Goal: Task Accomplishment & Management: Manage account settings

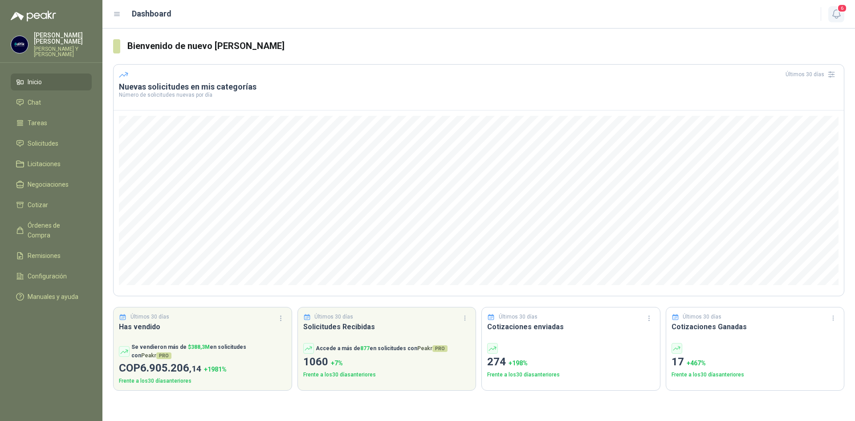
click at [838, 16] on icon "button" at bounding box center [836, 13] width 11 height 11
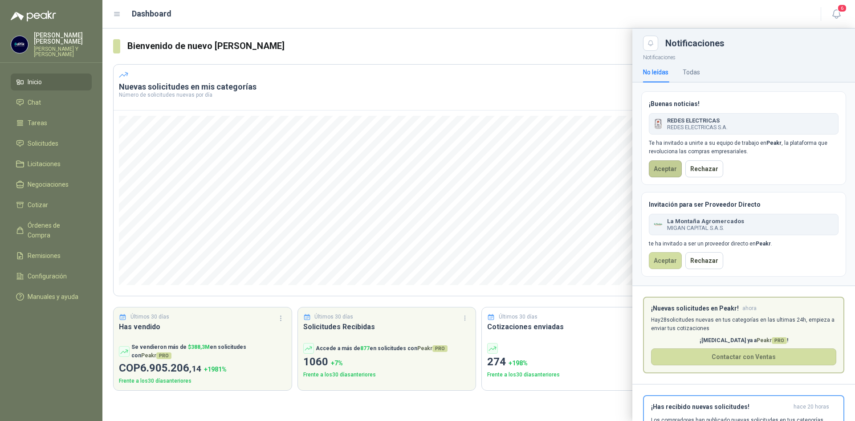
click at [659, 171] on button "Aceptar" at bounding box center [665, 168] width 33 height 17
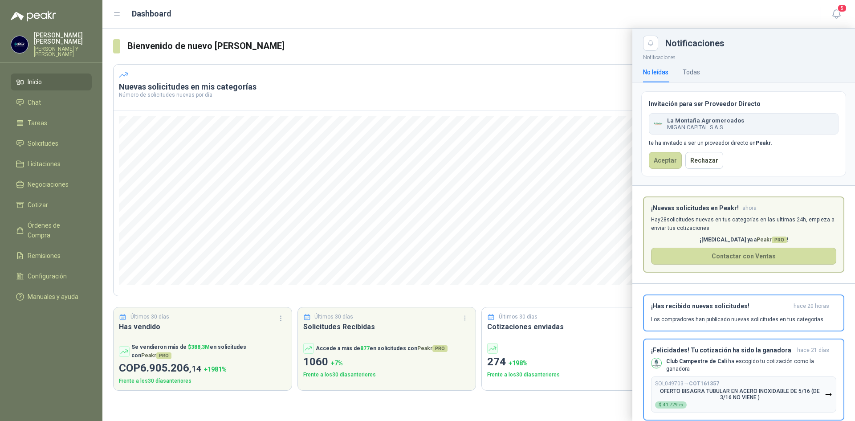
click at [48, 46] on p "[PERSON_NAME] Y [PERSON_NAME]" at bounding box center [63, 51] width 58 height 11
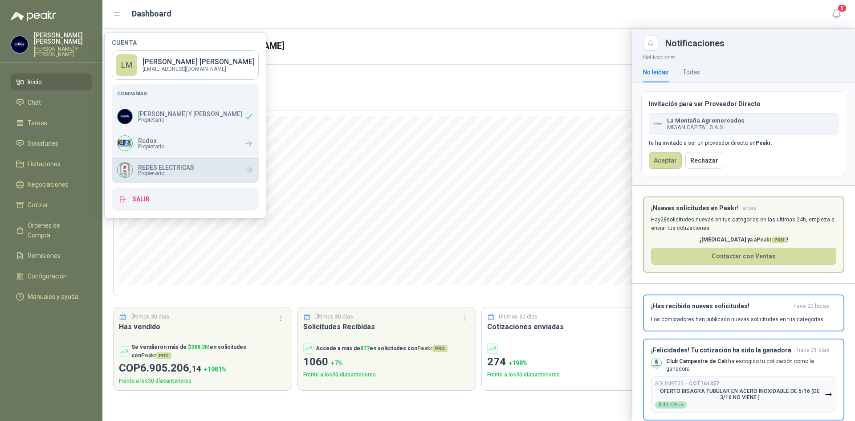
click at [167, 174] on span "Propietario" at bounding box center [166, 173] width 56 height 5
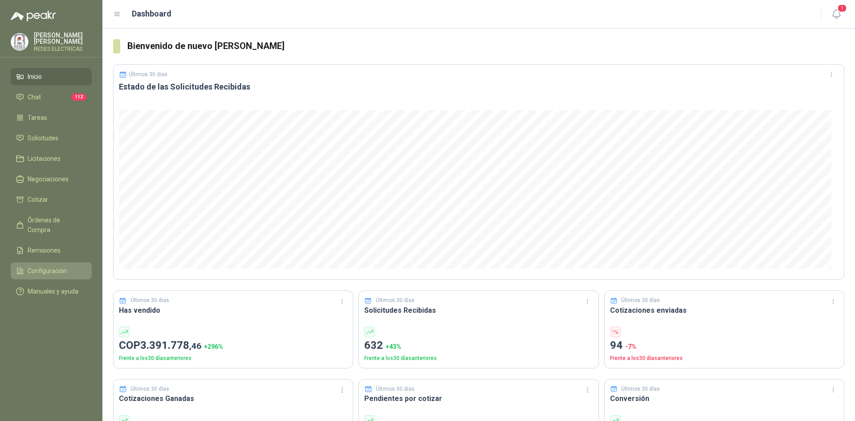
click at [45, 266] on span "Configuración" at bounding box center [47, 271] width 39 height 10
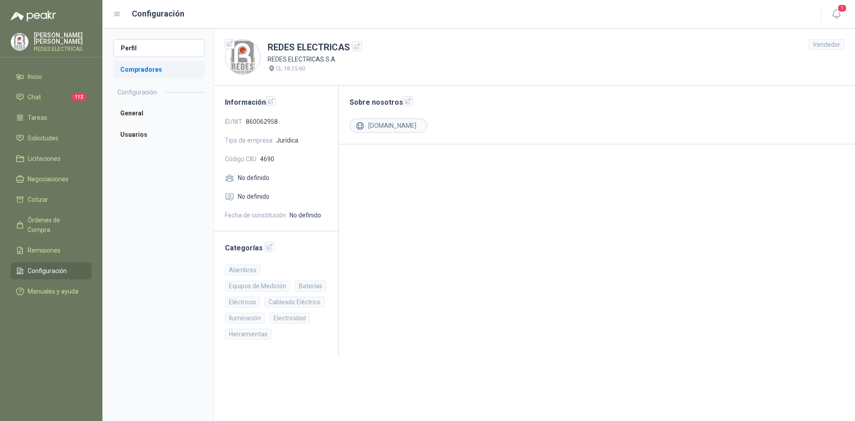
click at [144, 71] on li "Compradores" at bounding box center [159, 70] width 92 height 18
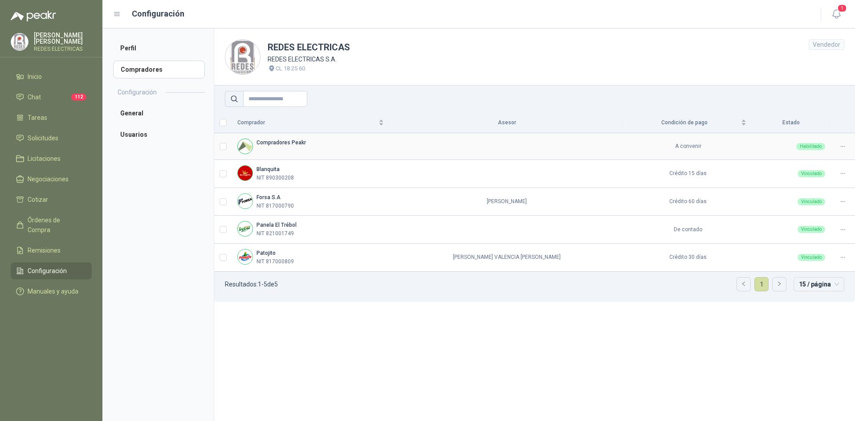
click at [841, 149] on icon at bounding box center [843, 146] width 7 height 7
click at [820, 160] on td "Vinculado" at bounding box center [791, 174] width 79 height 28
click at [847, 148] on div at bounding box center [843, 146] width 14 height 8
click at [841, 162] on span "Asignar Asesores" at bounding box center [818, 161] width 50 height 10
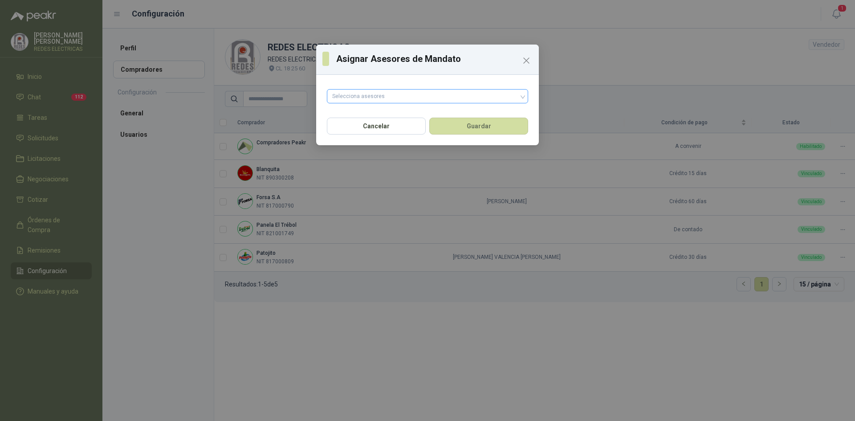
click at [460, 92] on div "Selecciona asesores" at bounding box center [427, 96] width 201 height 14
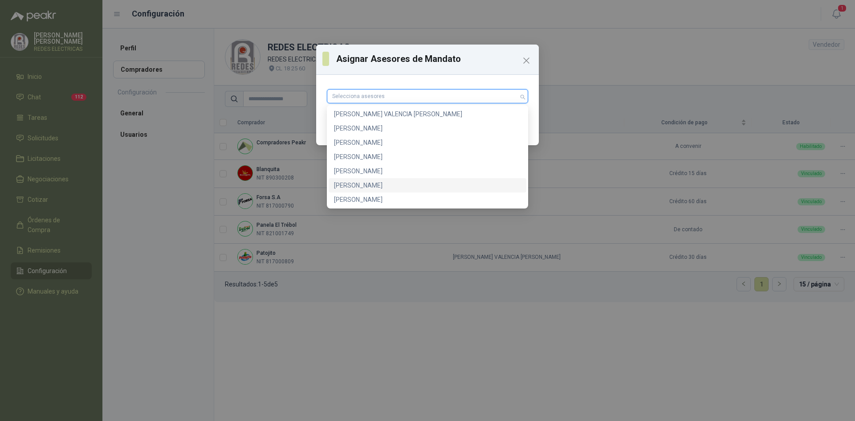
click at [377, 186] on div "[PERSON_NAME]" at bounding box center [427, 185] width 187 height 10
click at [481, 79] on div "[PERSON_NAME]" at bounding box center [427, 95] width 223 height 34
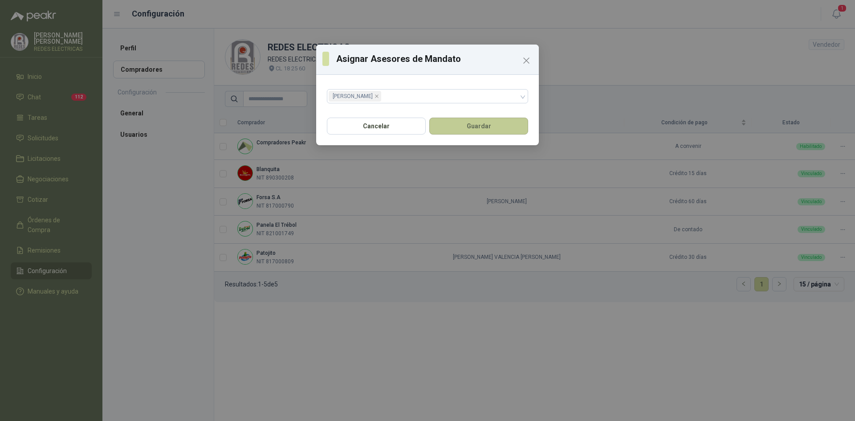
click at [476, 129] on button "Guardar" at bounding box center [478, 126] width 99 height 17
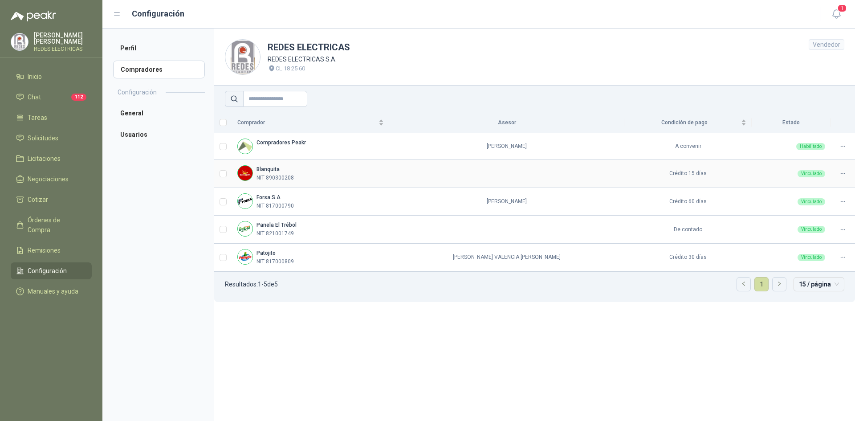
click at [842, 171] on icon at bounding box center [843, 173] width 7 height 7
click at [845, 171] on icon at bounding box center [843, 173] width 7 height 7
click at [827, 201] on span "Asignar Asesor" at bounding box center [821, 203] width 43 height 10
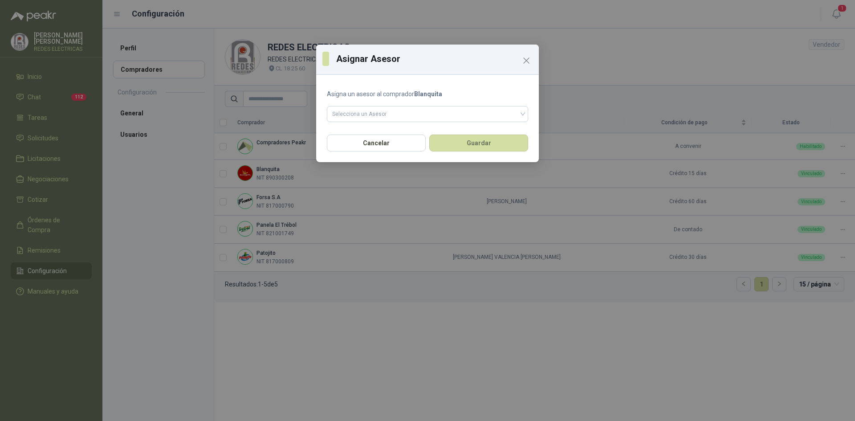
click at [465, 123] on div "Asigna un asesor al comprador Blanquita Selecciona un Asesor" at bounding box center [427, 103] width 223 height 51
click at [445, 120] on span at bounding box center [427, 113] width 191 height 15
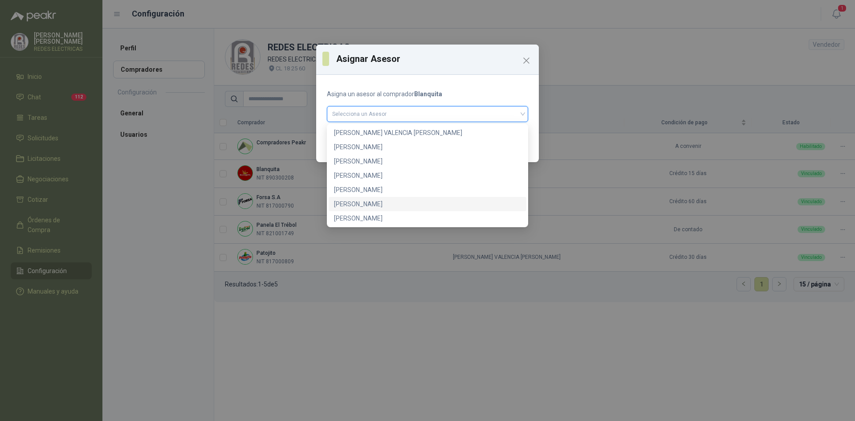
click at [367, 204] on div "Julián Negret" at bounding box center [427, 204] width 187 height 10
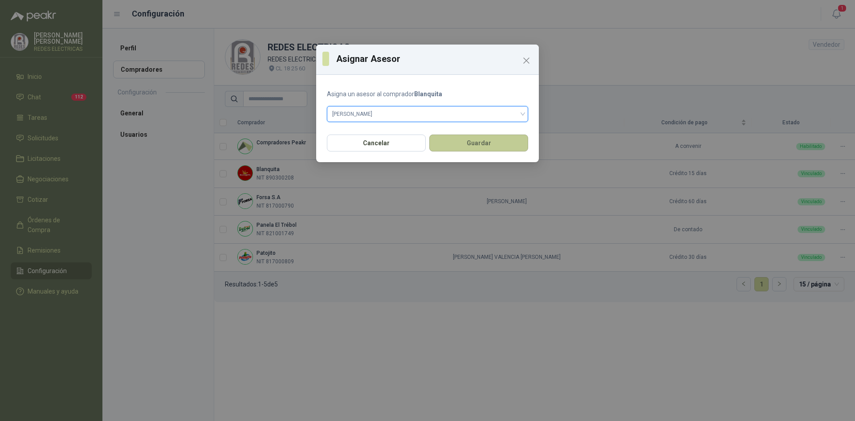
click at [454, 137] on button "Guardar" at bounding box center [478, 143] width 99 height 17
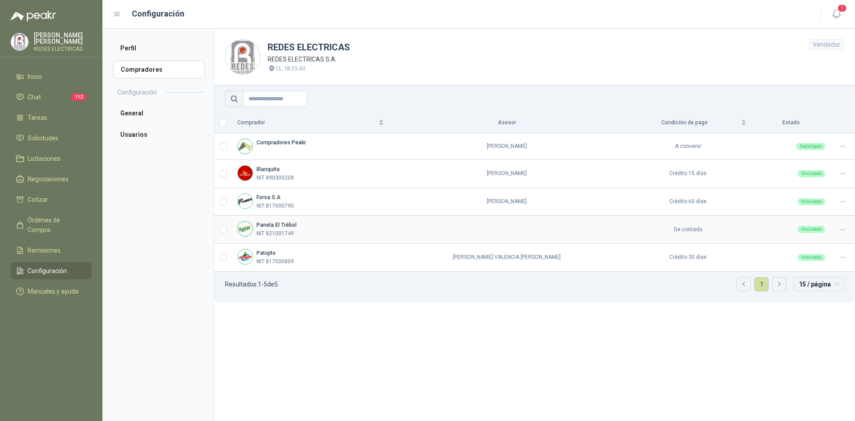
click at [841, 229] on icon at bounding box center [843, 229] width 7 height 7
click at [817, 259] on span "Asignar Asesor" at bounding box center [821, 259] width 43 height 10
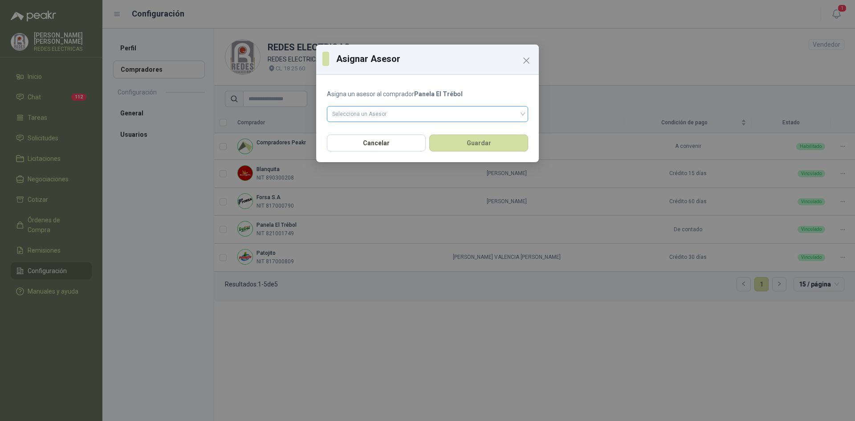
click at [444, 114] on input "search" at bounding box center [427, 112] width 191 height 13
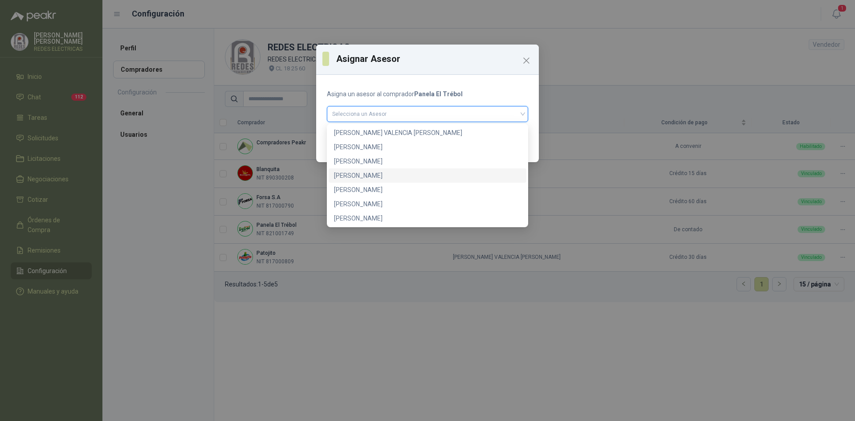
click at [377, 173] on div "JENNFFER LOPEZ" at bounding box center [427, 176] width 187 height 10
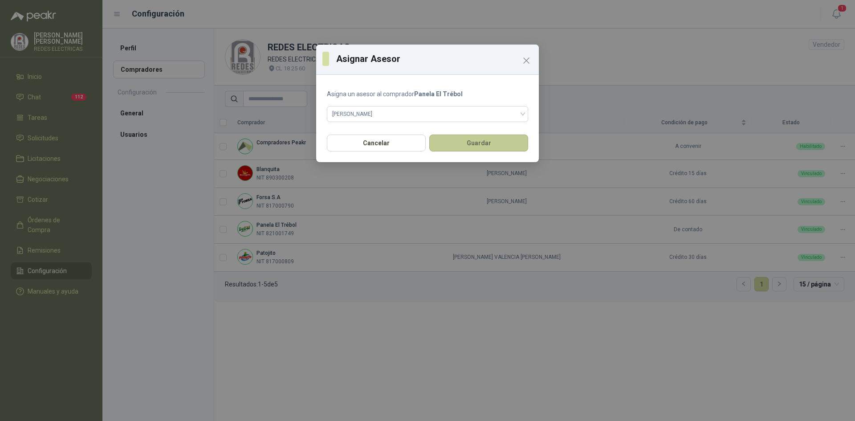
click at [474, 142] on button "Guardar" at bounding box center [478, 143] width 99 height 17
